Goal: Task Accomplishment & Management: Manage account settings

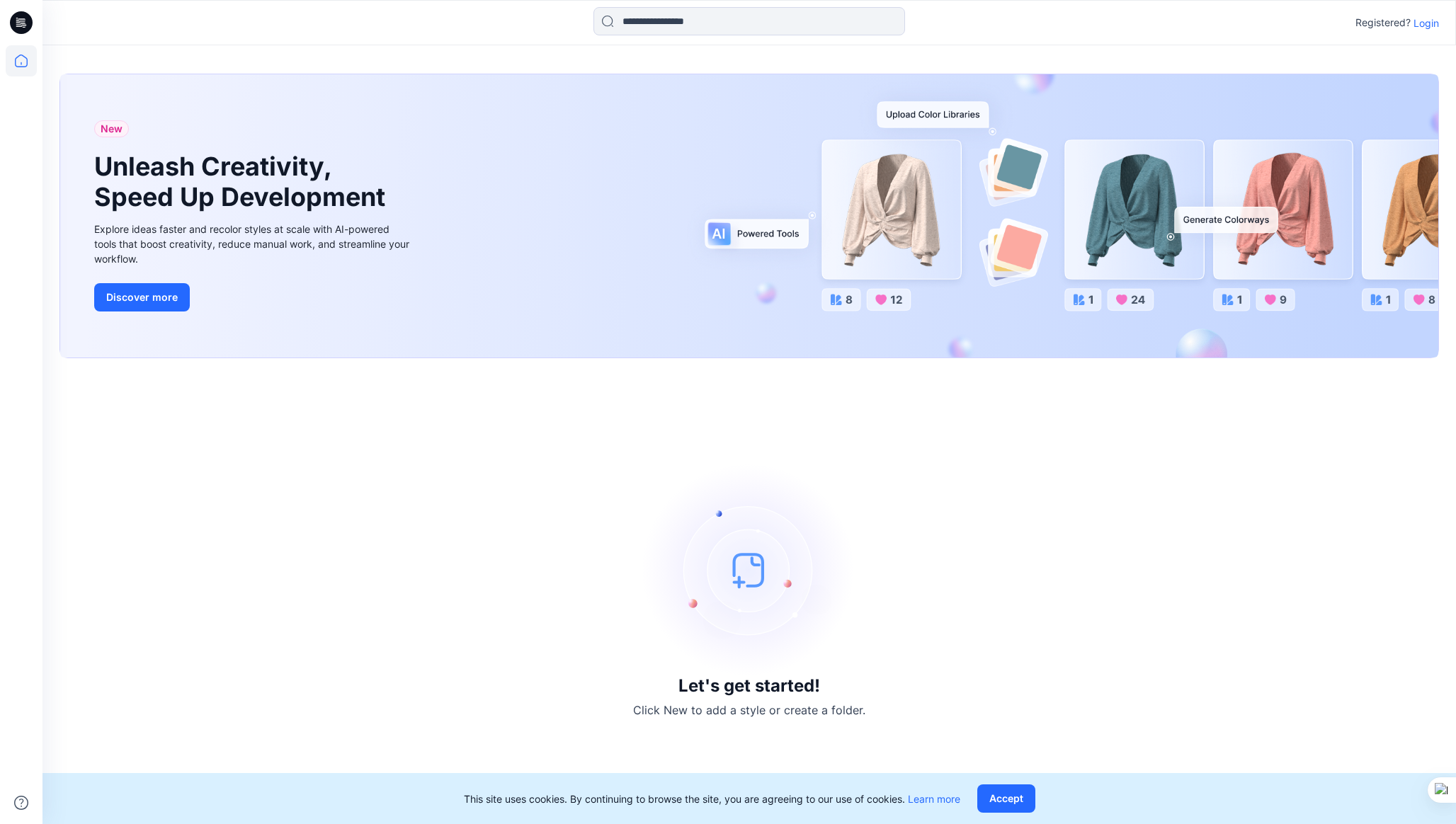
click at [1431, 26] on p "Login" at bounding box center [1425, 23] width 25 height 15
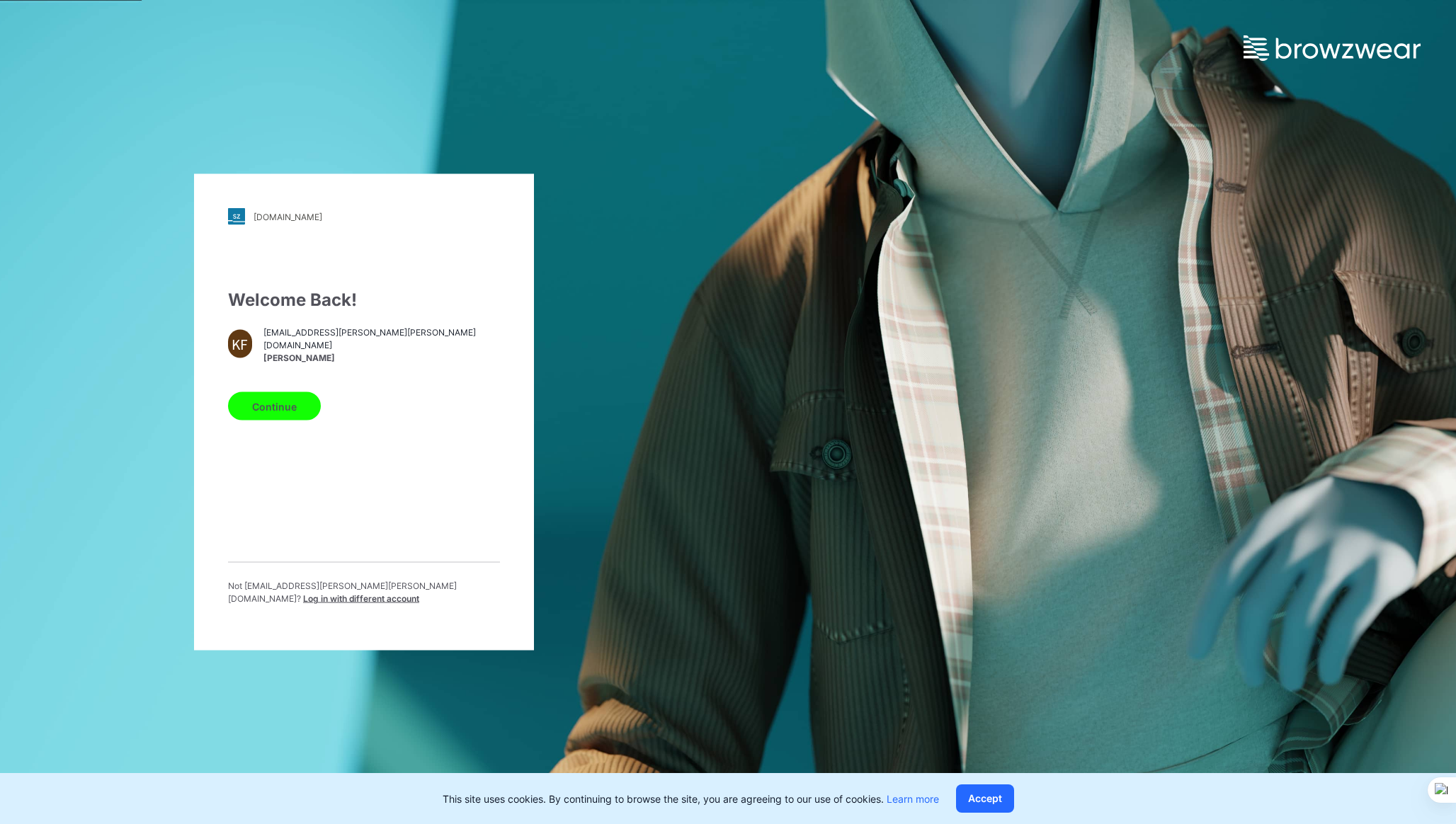
click at [282, 410] on button "Continue" at bounding box center [274, 406] width 92 height 28
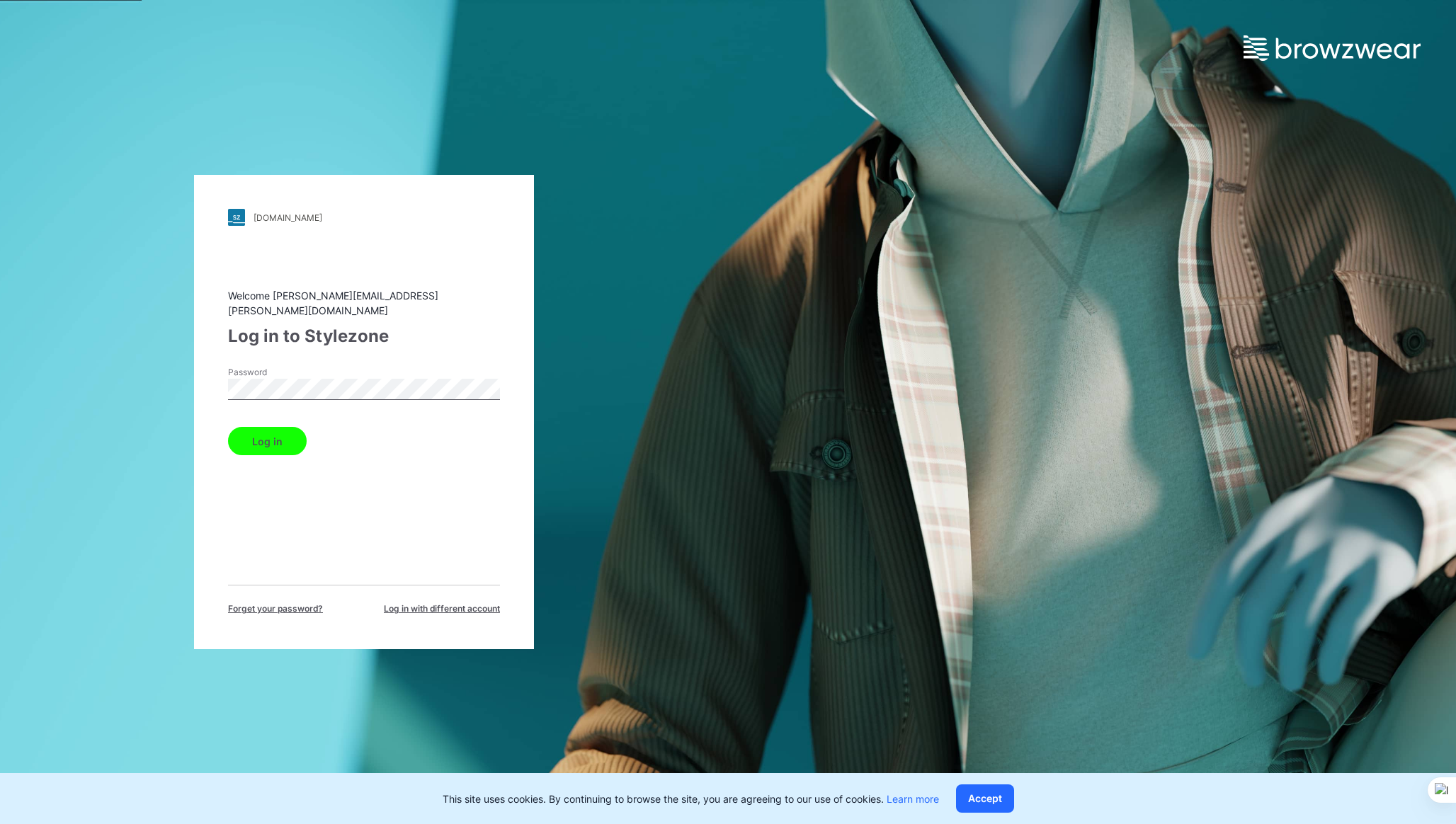
click at [239, 438] on button "Log in" at bounding box center [267, 440] width 79 height 28
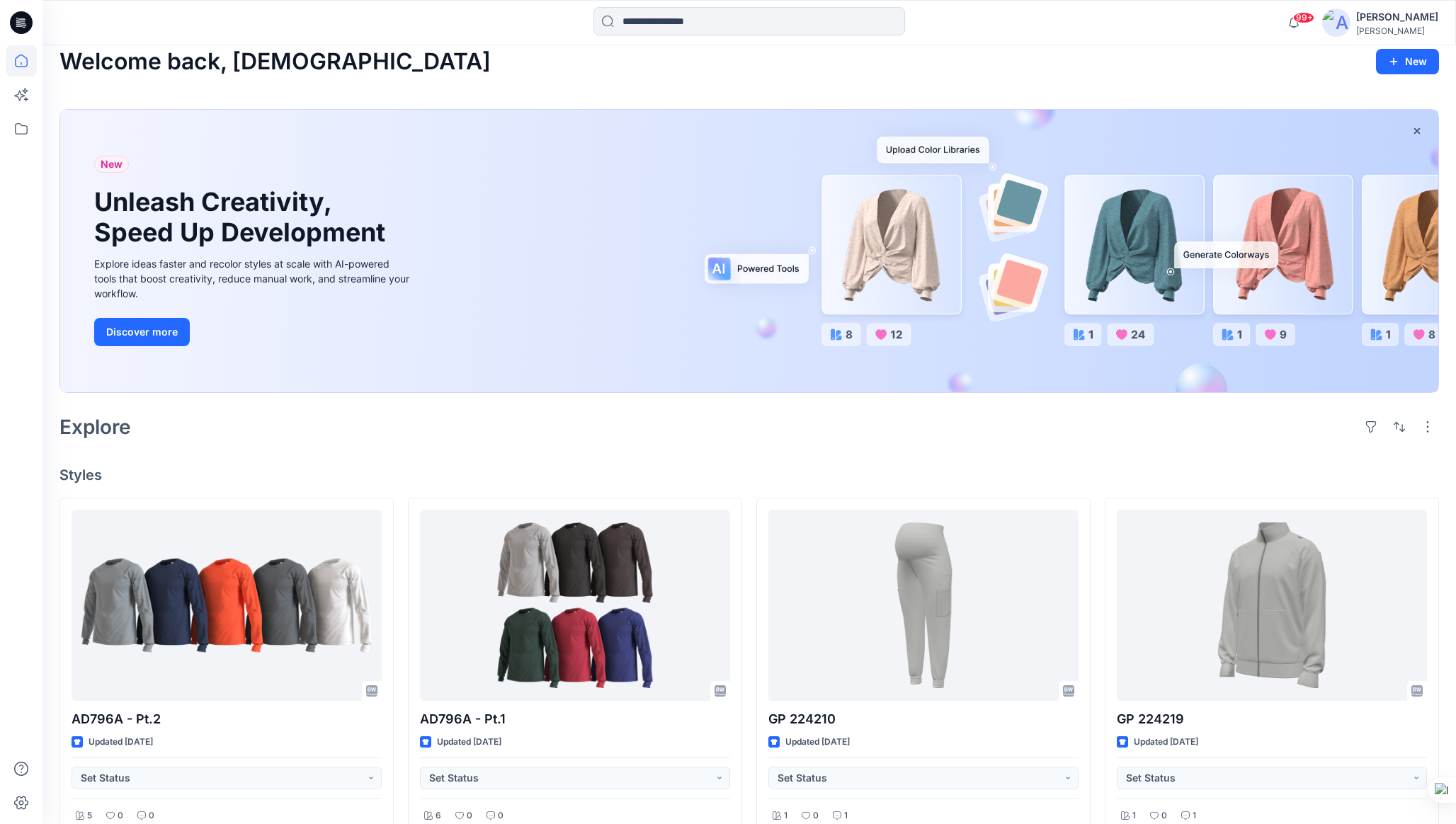
scroll to position [14, 0]
click at [17, 126] on icon at bounding box center [21, 129] width 31 height 31
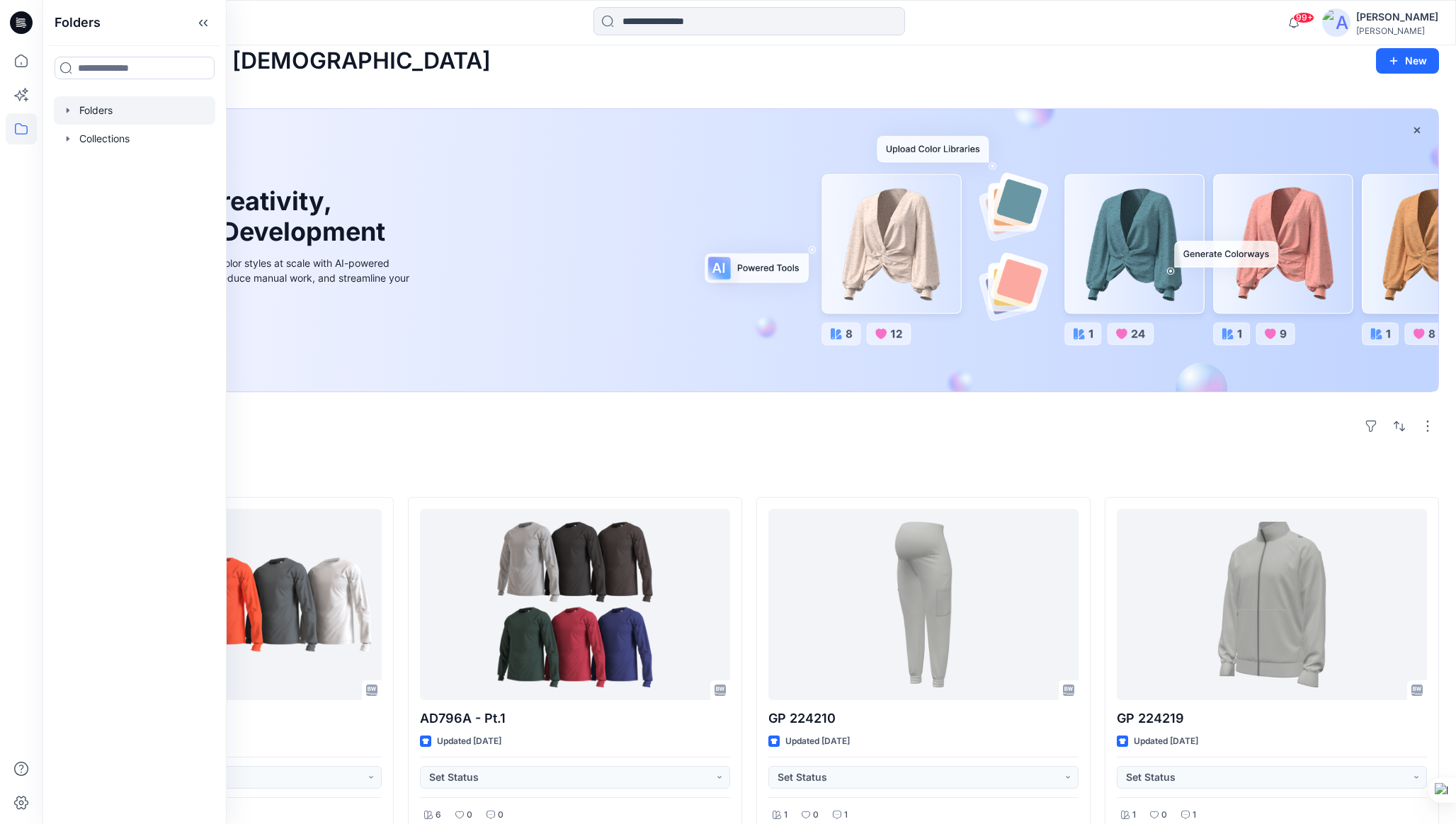
click at [107, 117] on div at bounding box center [134, 110] width 161 height 28
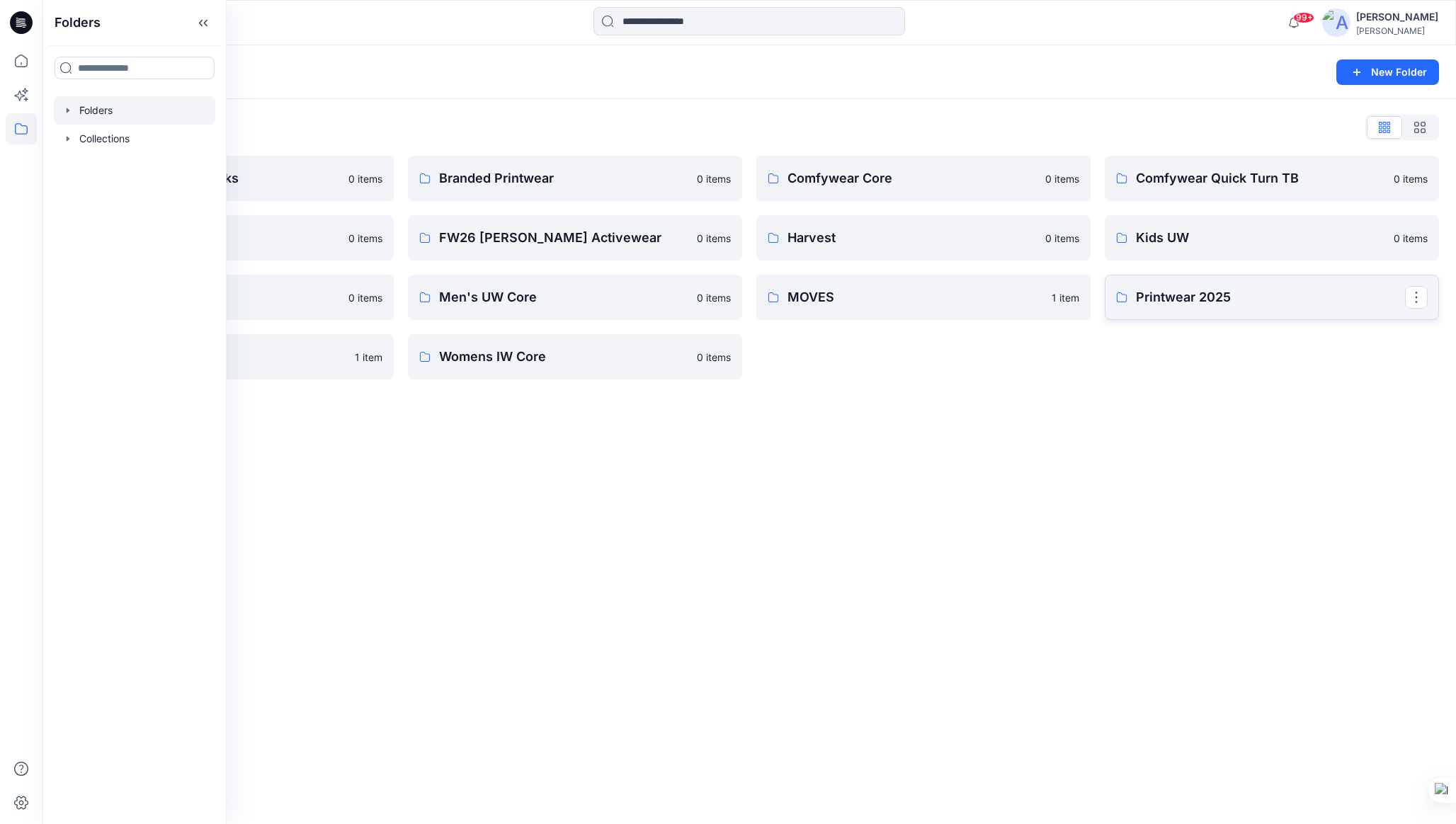
click at [1227, 294] on p "Printwear 2025" at bounding box center [1270, 297] width 269 height 20
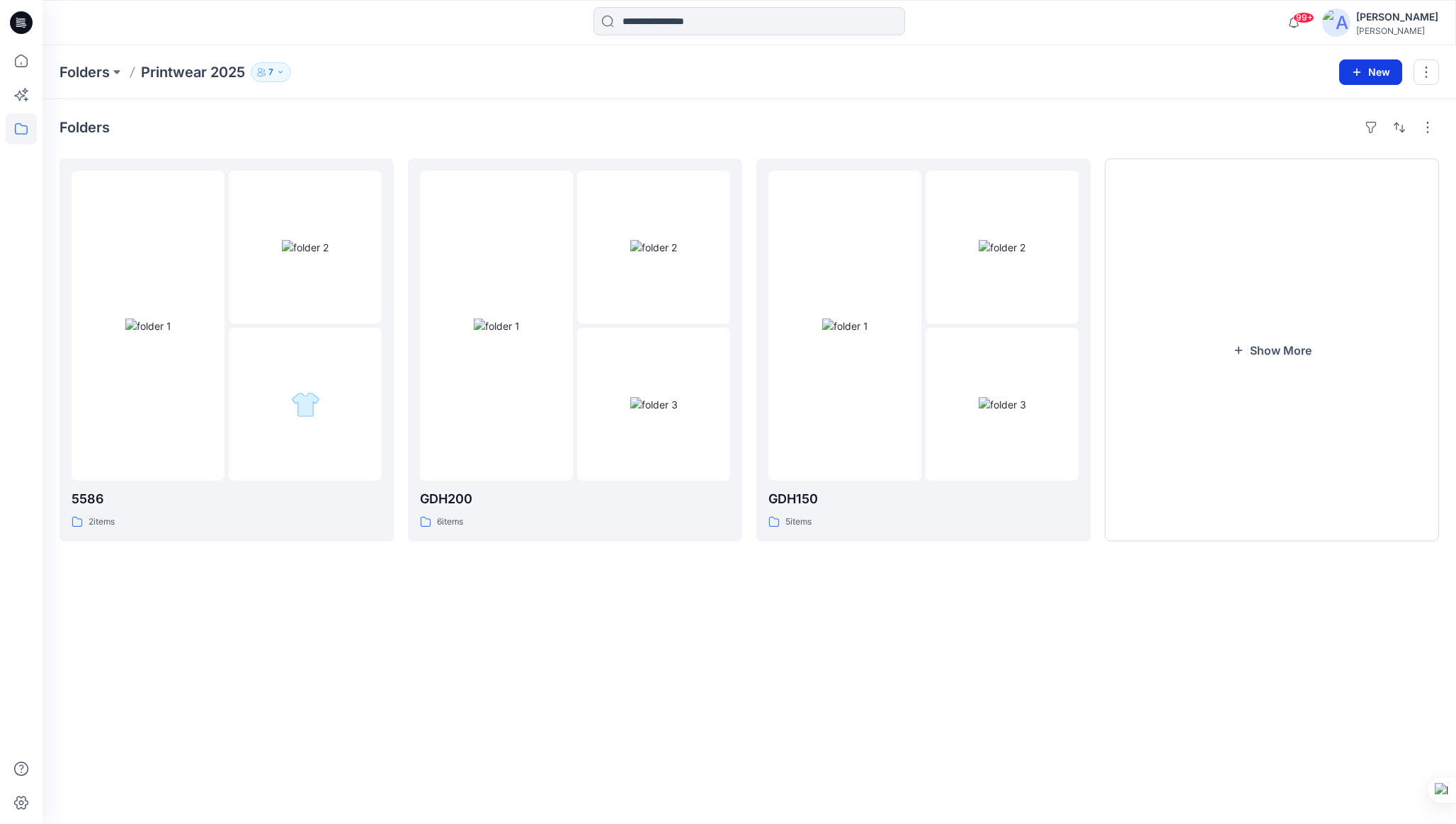
click at [1373, 69] on button "New" at bounding box center [1371, 72] width 63 height 25
click at [1343, 131] on p "New Folder" at bounding box center [1329, 134] width 52 height 15
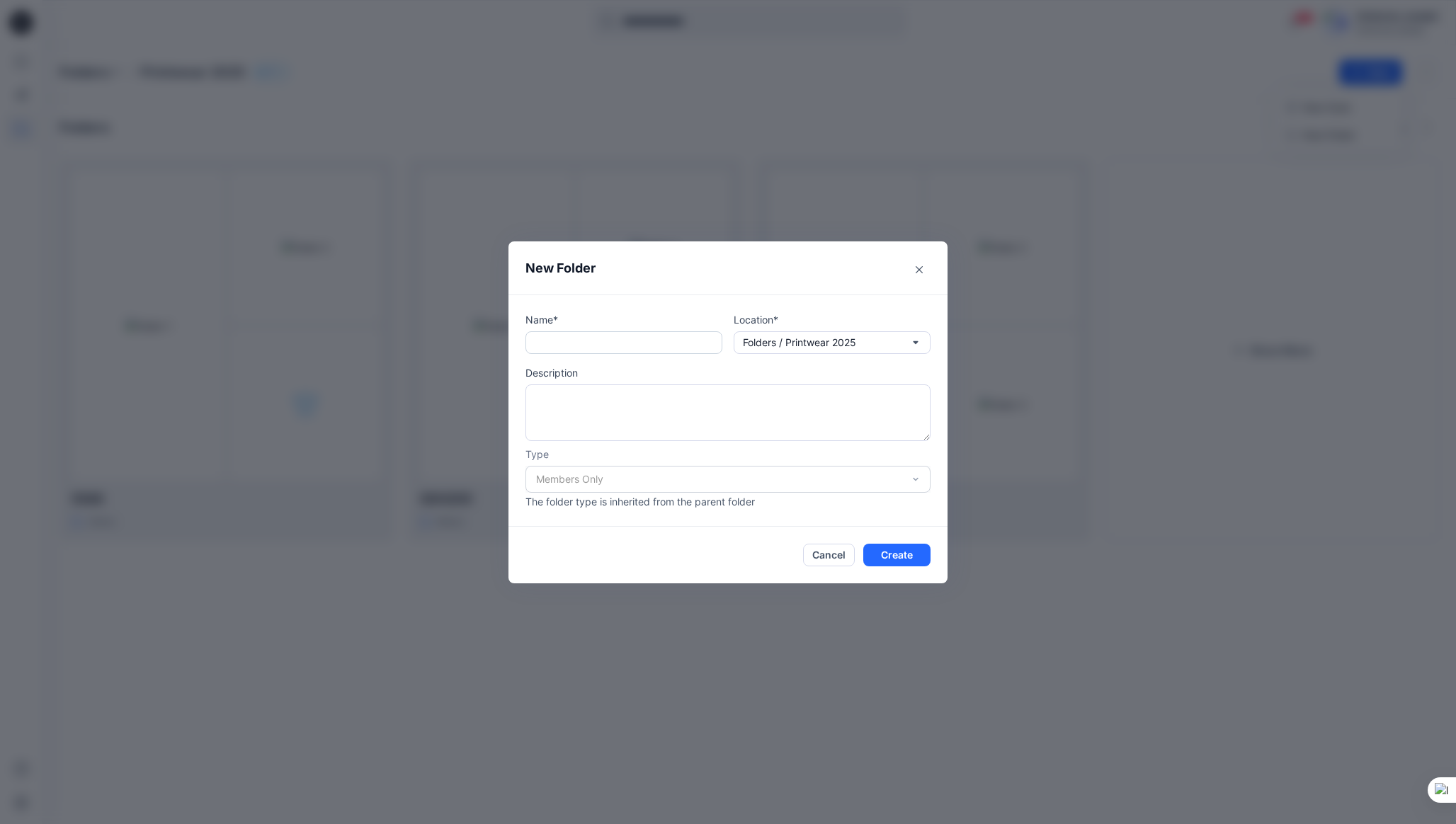
click at [553, 340] on input "text" at bounding box center [624, 343] width 197 height 23
paste input "****"
type input "****"
click at [904, 556] on button "Create" at bounding box center [896, 555] width 67 height 23
